Goal: Complete application form

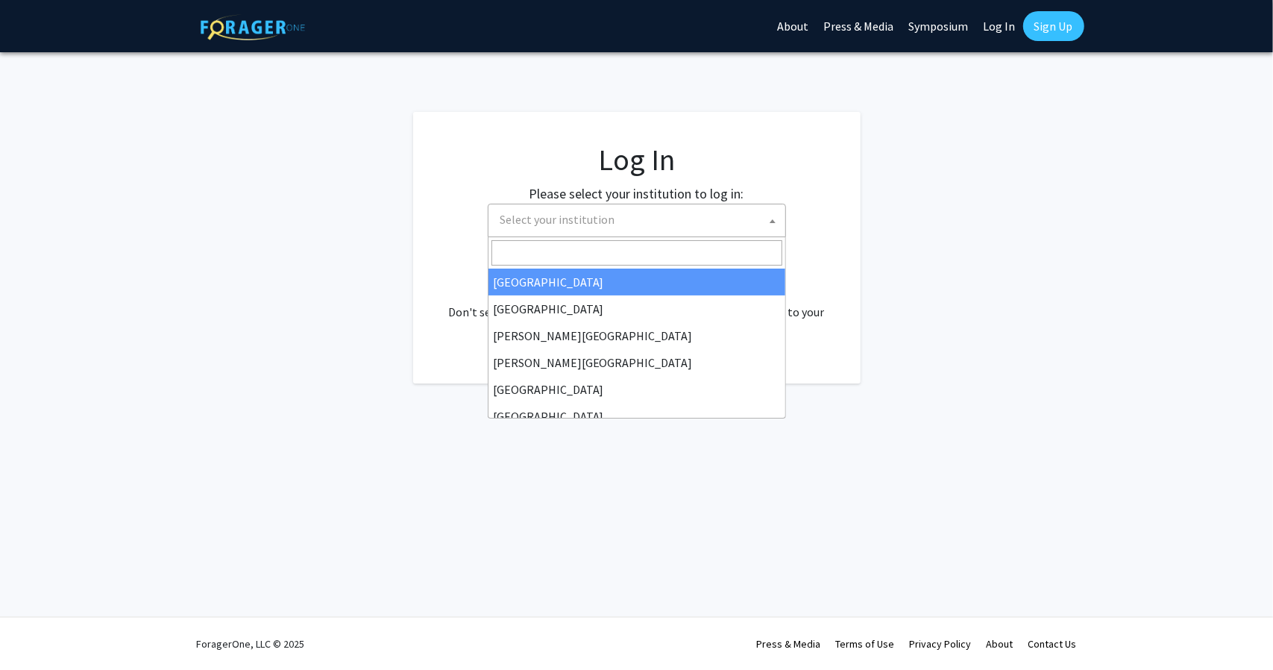
click at [618, 217] on span "Select your institution" at bounding box center [640, 219] width 291 height 31
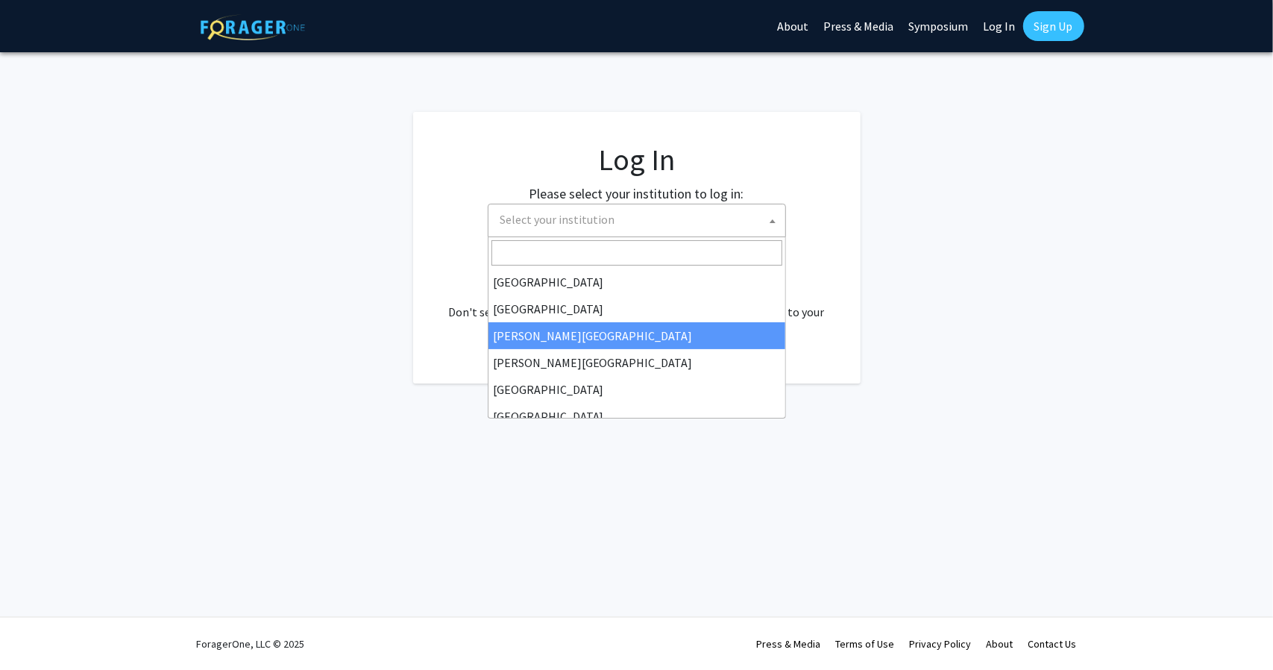
select select "5"
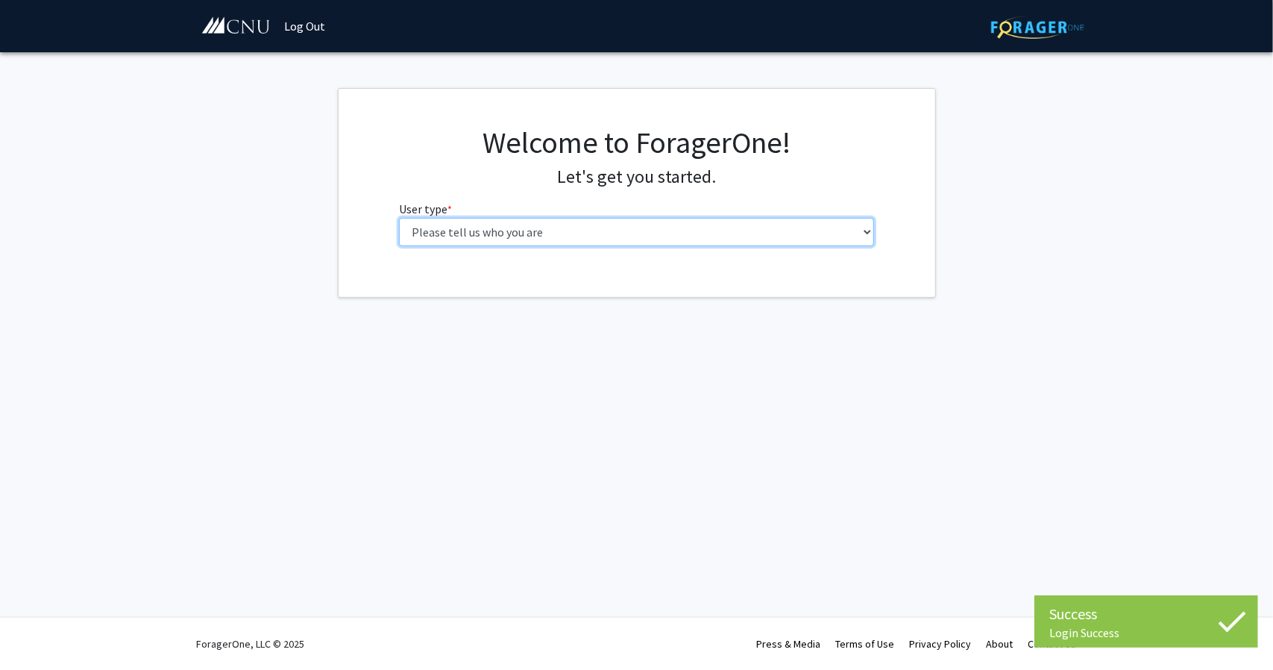
click at [609, 228] on select "Please tell us who you are Undergraduate Student Master's Student Doctoral Cand…" at bounding box center [636, 232] width 475 height 28
select select "1: undergrad"
click at [399, 218] on select "Please tell us who you are Undergraduate Student Master's Student Doctoral Cand…" at bounding box center [636, 232] width 475 height 28
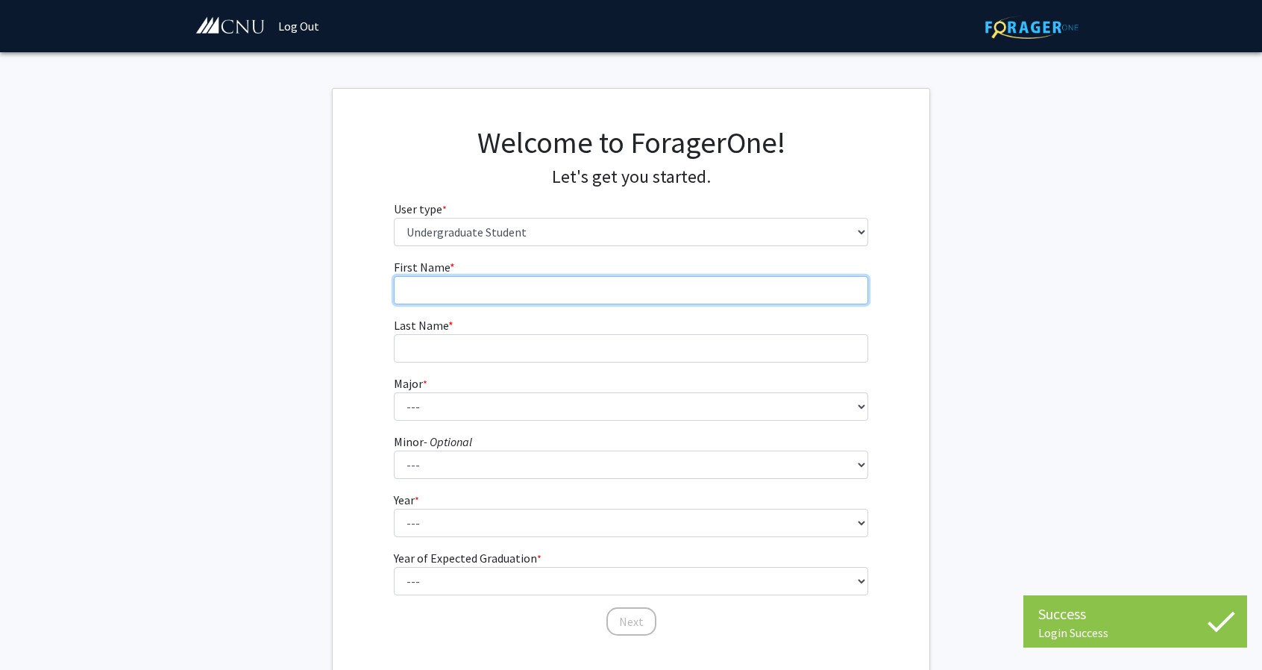
click at [552, 278] on input "First Name * required" at bounding box center [631, 290] width 475 height 28
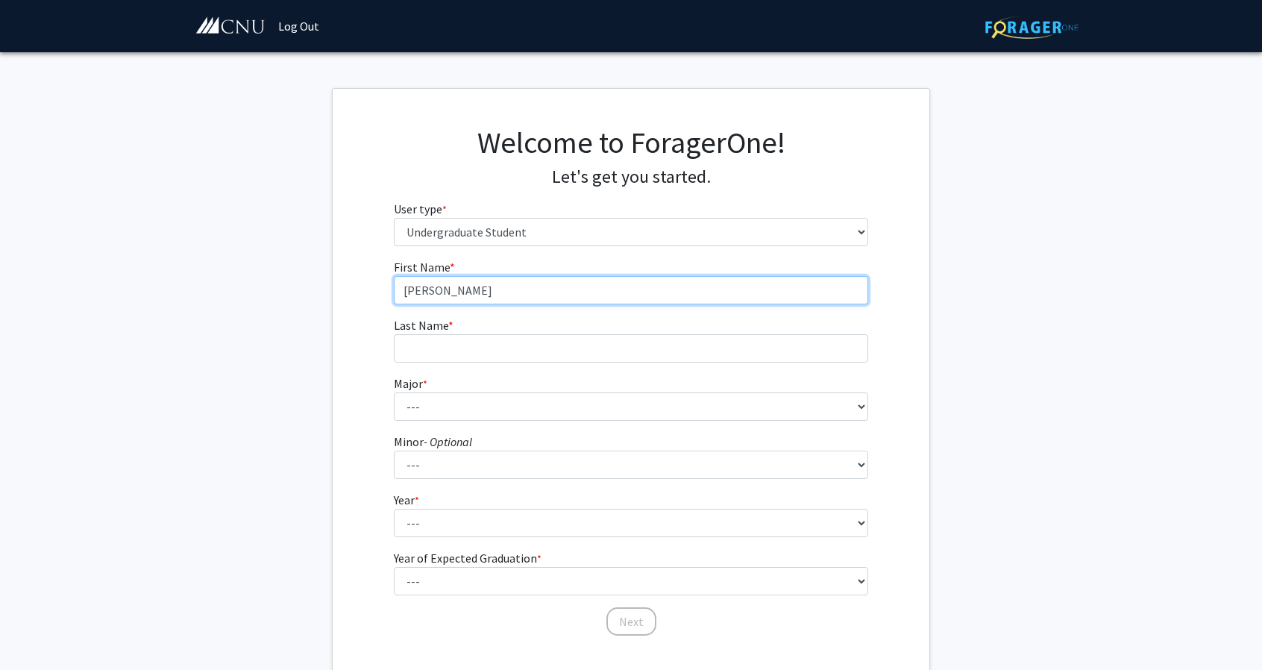
type input "[PERSON_NAME]"
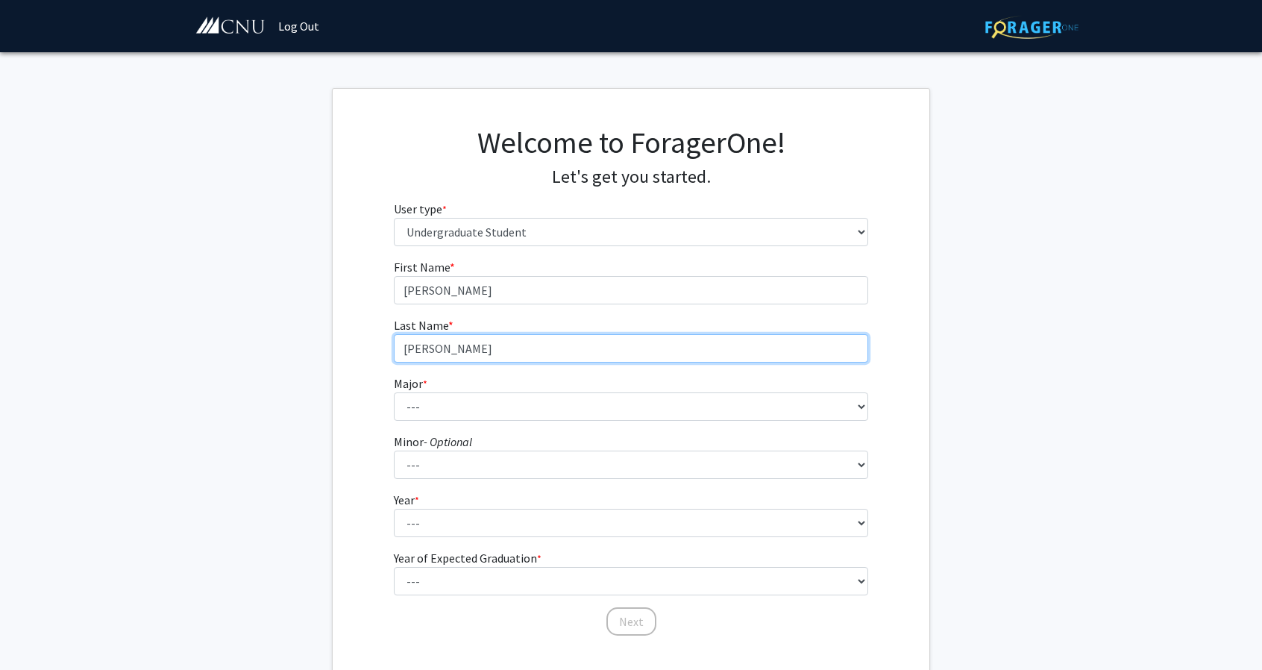
type input "[PERSON_NAME]"
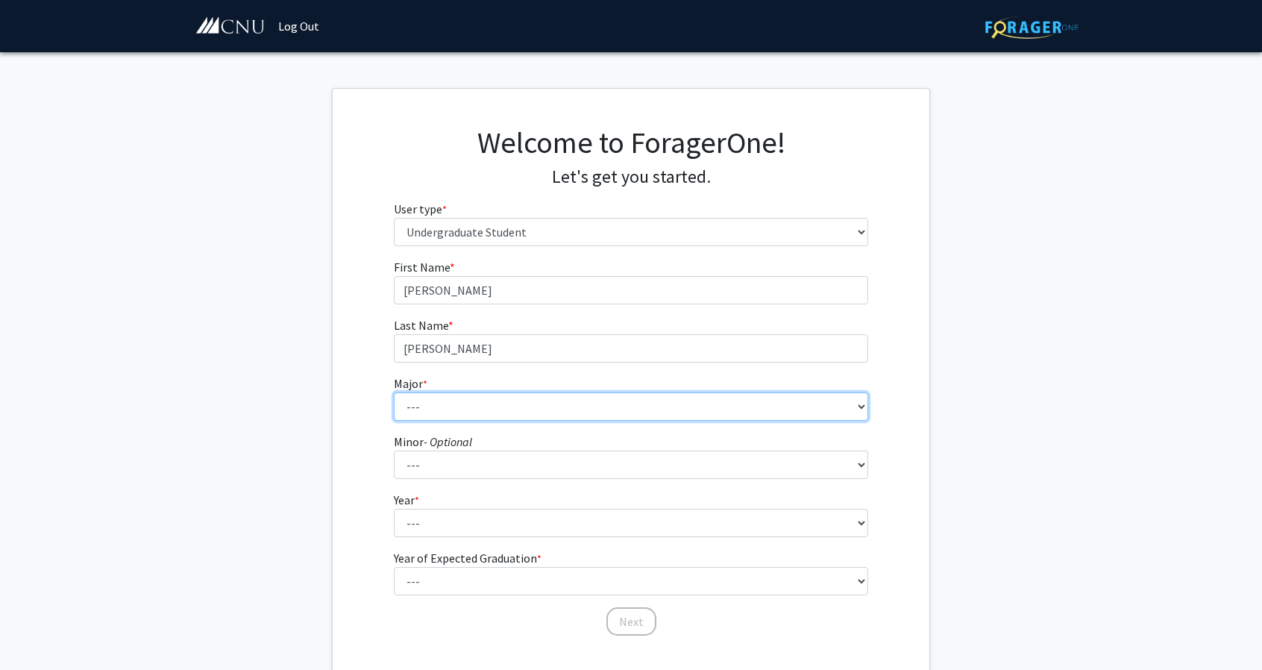
click at [507, 407] on select "--- Accounting Applied Physics Art History Biochemistry Biology Chemistry Class…" at bounding box center [631, 406] width 475 height 28
select select "11: 622"
click at [394, 392] on select "--- Accounting Applied Physics Art History Biochemistry Biology Chemistry Class…" at bounding box center [631, 406] width 475 height 28
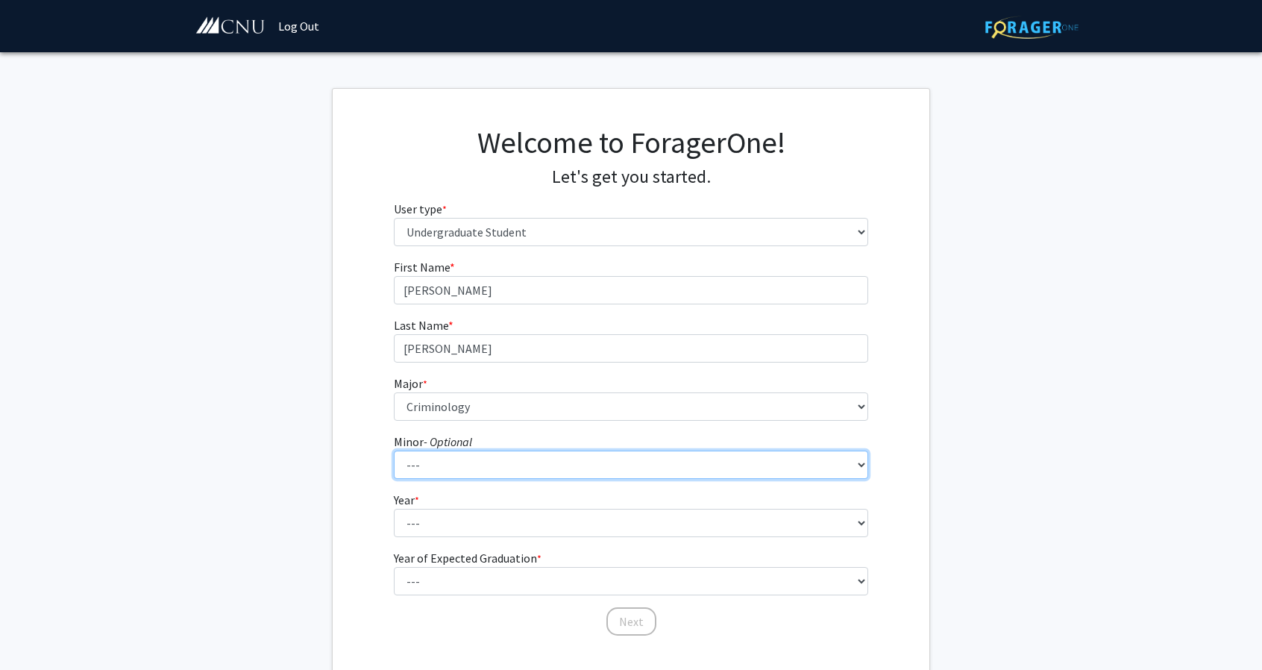
click at [442, 477] on select "--- African American Studies American Studies Anthropology Asian Studies Busine…" at bounding box center [631, 465] width 475 height 28
select select "18: 421"
click at [394, 451] on select "--- African American Studies American Studies Anthropology Asian Studies Busine…" at bounding box center [631, 465] width 475 height 28
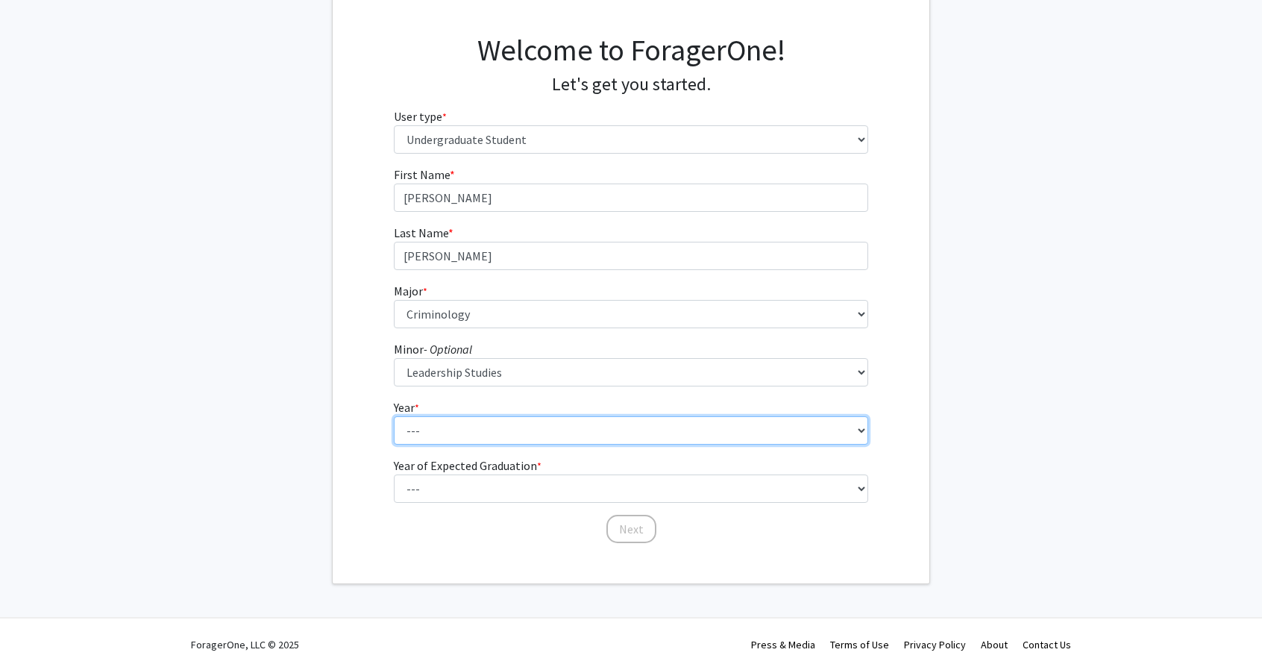
click at [445, 427] on select "--- First-year Sophomore Junior Senior Postbaccalaureate Certificate" at bounding box center [631, 430] width 475 height 28
select select "2: sophomore"
click at [394, 416] on select "--- First-year Sophomore Junior Senior Postbaccalaureate Certificate" at bounding box center [631, 430] width 475 height 28
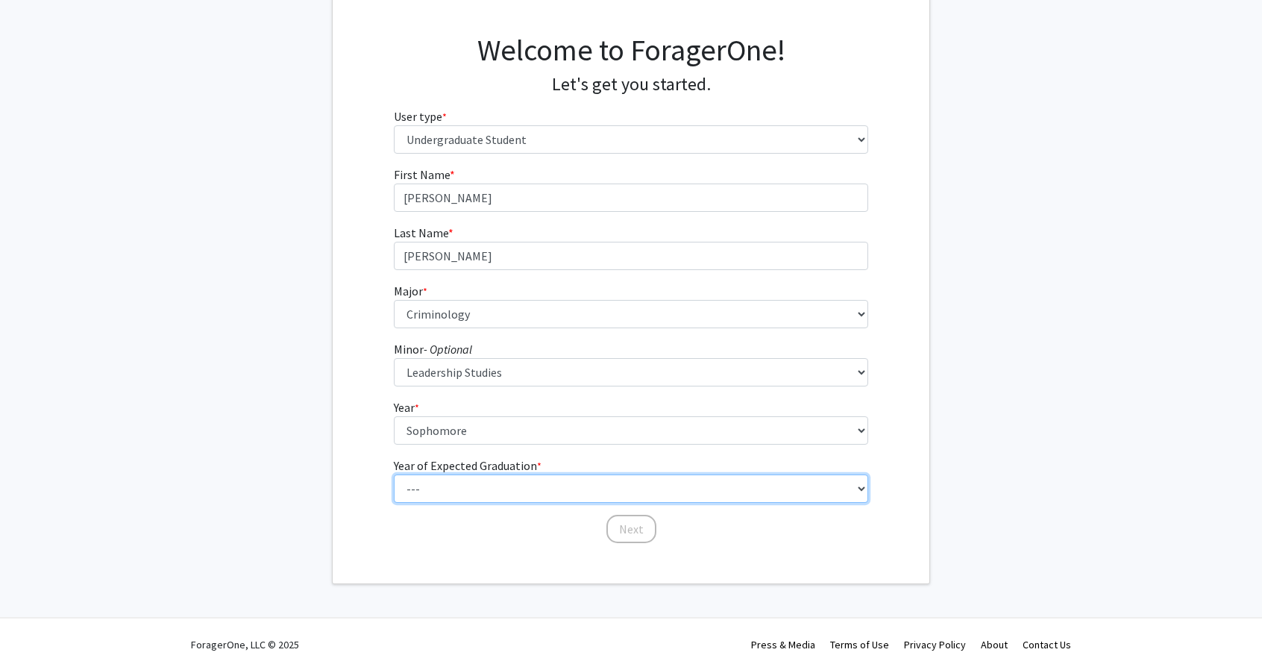
drag, startPoint x: 465, startPoint y: 486, endPoint x: 485, endPoint y: 477, distance: 22.4
click at [465, 486] on select "--- 2025 2026 2027 2028 2029 2030 2031 2032 2033 2034" at bounding box center [631, 488] width 475 height 28
select select "4: 2028"
click at [394, 474] on select "--- 2025 2026 2027 2028 2029 2030 2031 2032 2033 2034" at bounding box center [631, 488] width 475 height 28
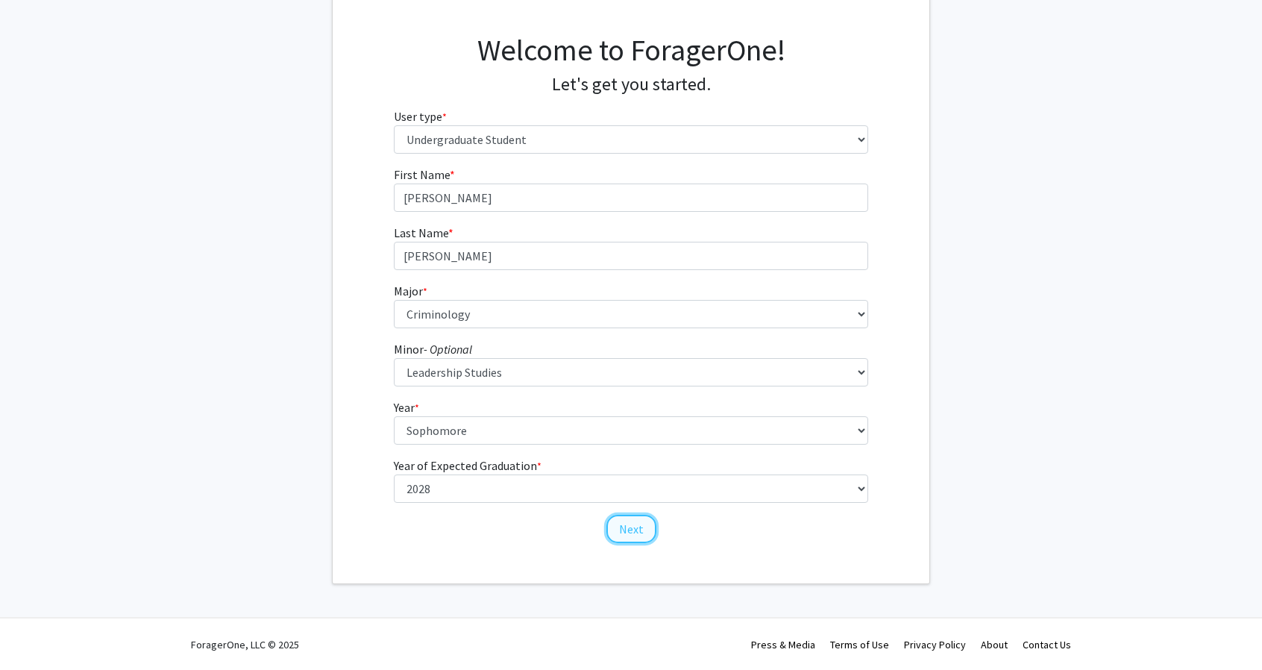
click at [619, 524] on button "Next" at bounding box center [632, 529] width 50 height 28
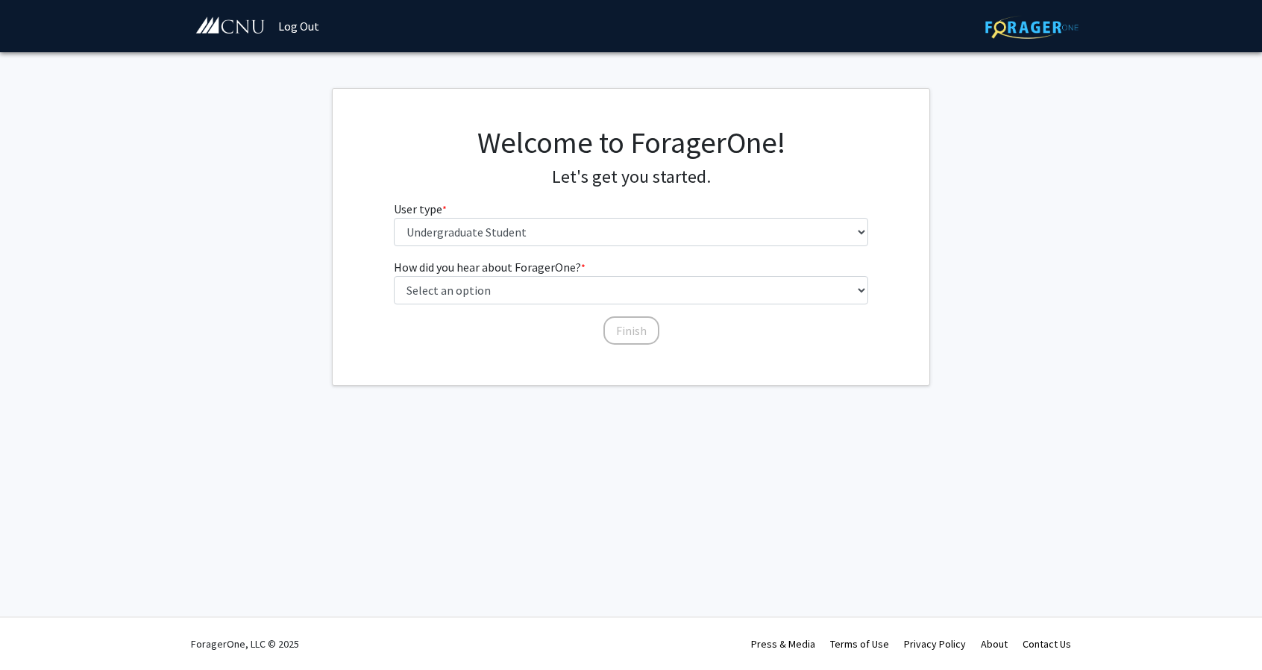
scroll to position [0, 0]
click at [466, 298] on select "Select an option Peer/student recommendation Faculty/staff recommendation Unive…" at bounding box center [636, 290] width 475 height 28
select select "2: faculty_recommendation"
click at [399, 276] on select "Select an option Peer/student recommendation Faculty/staff recommendation Unive…" at bounding box center [636, 290] width 475 height 28
click at [642, 325] on button "Finish" at bounding box center [637, 330] width 56 height 28
